Goal: Transaction & Acquisition: Purchase product/service

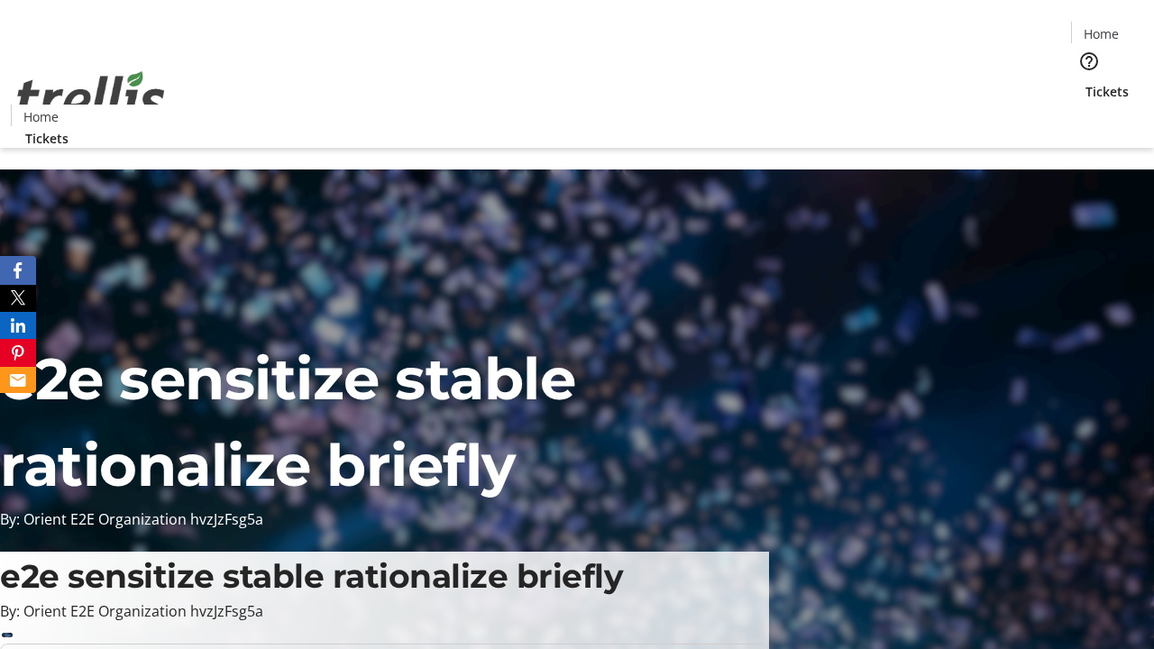
click at [1086, 82] on span "Tickets" at bounding box center [1107, 91] width 43 height 19
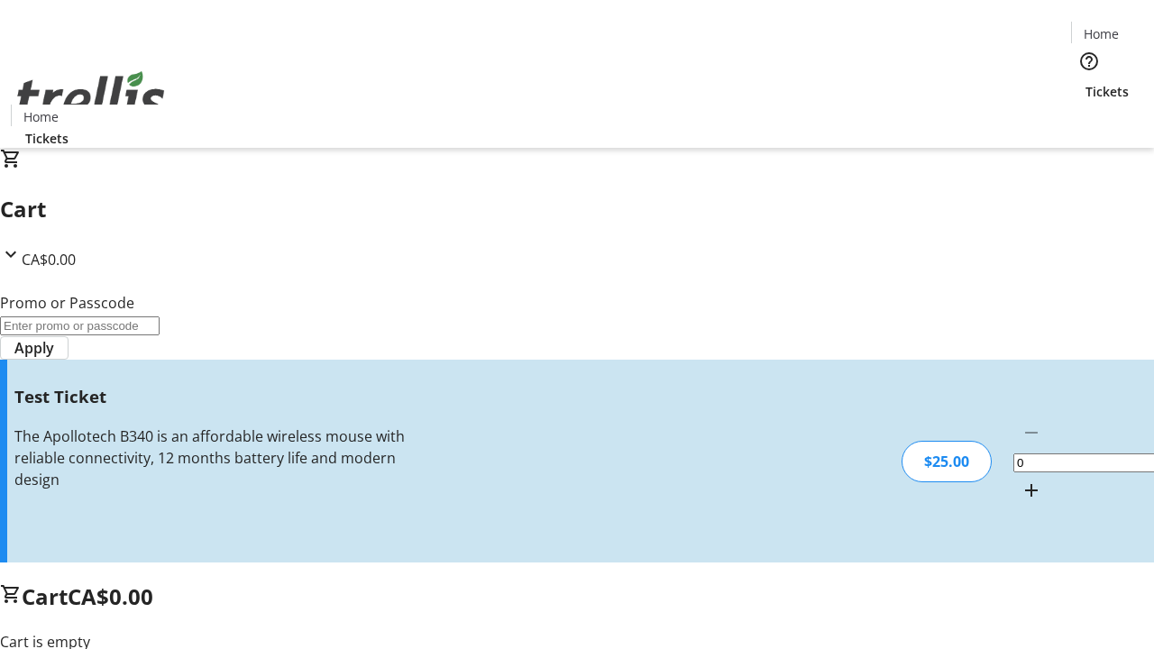
click at [1021, 480] on mat-icon "Increment by one" at bounding box center [1032, 491] width 22 height 22
type input "1"
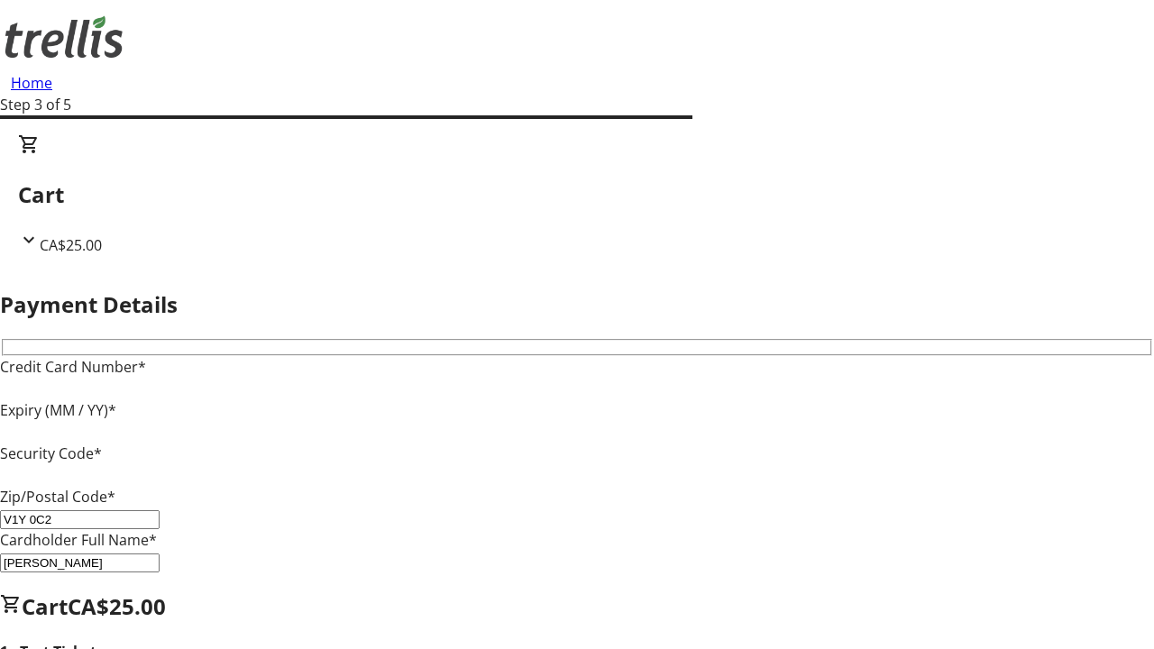
type input "V1Y 0C2"
